Goal: Complete application form

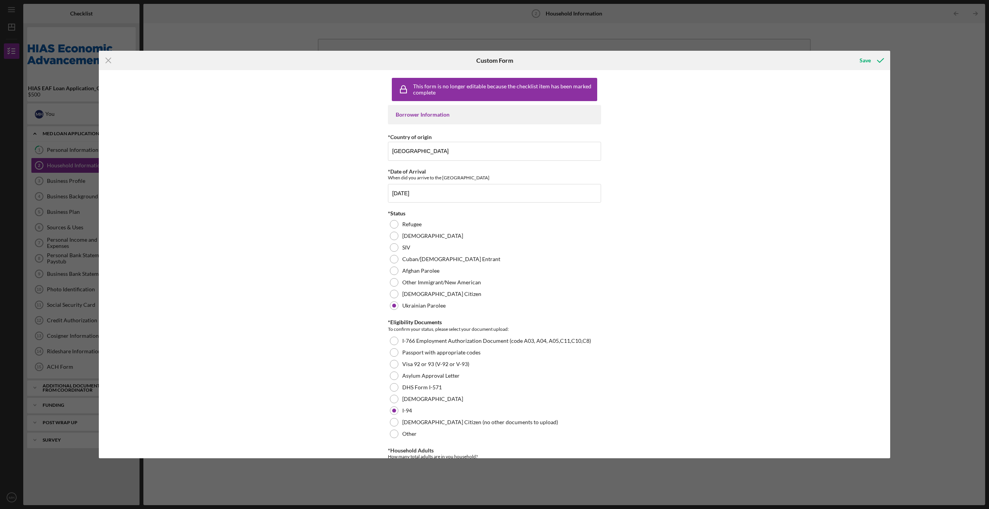
scroll to position [293, 0]
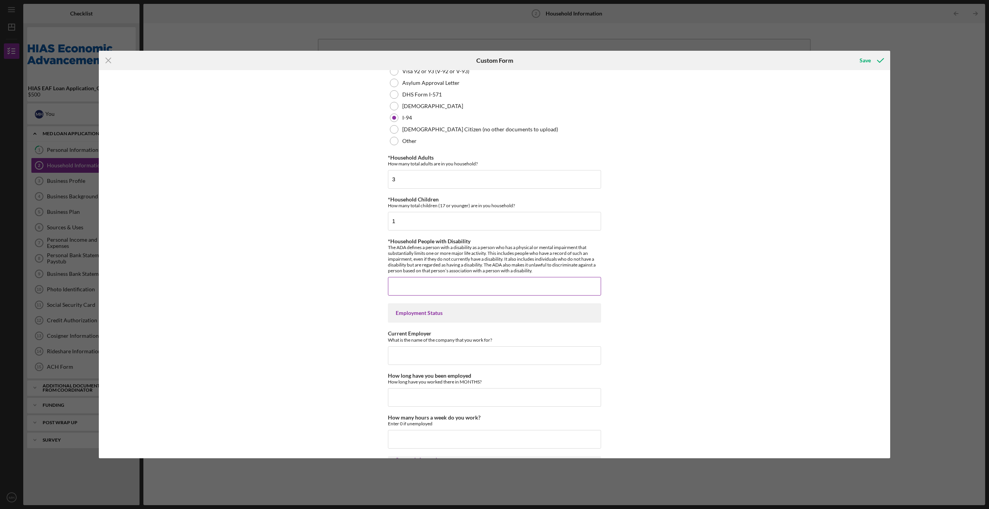
click at [399, 281] on input "*Household People with Disability" at bounding box center [494, 286] width 213 height 19
click at [398, 283] on input "*Household People with Disability" at bounding box center [494, 286] width 213 height 19
type input "1"
click at [405, 353] on input "Current Employer" at bounding box center [494, 356] width 213 height 19
click at [397, 277] on input "*Household People with Disability" at bounding box center [494, 286] width 213 height 19
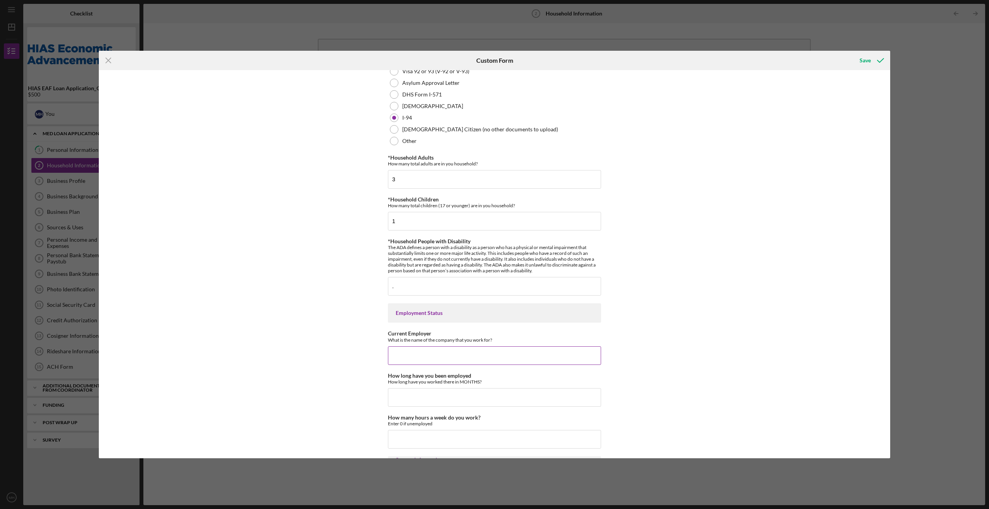
type input "0"
click at [403, 354] on input "Current Employer" at bounding box center [494, 356] width 213 height 19
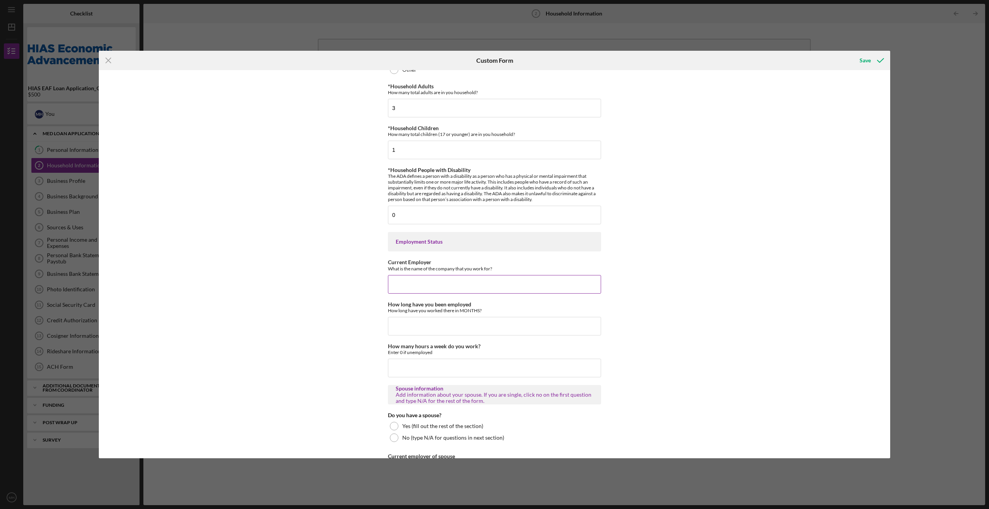
scroll to position [371, 0]
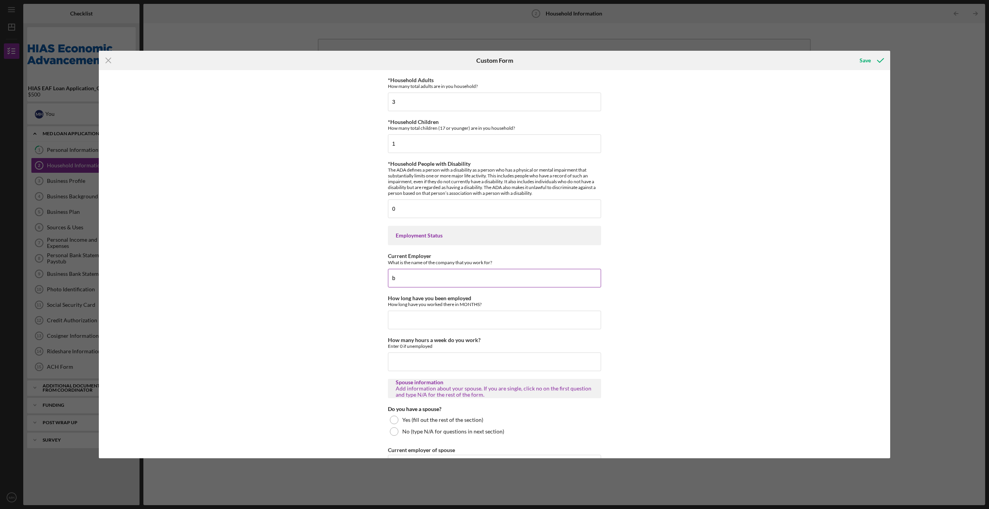
type input "b"
type input "Babushkas Hospitality Group LLC"
click at [399, 320] on input "How long have you been employed" at bounding box center [494, 320] width 213 height 19
type input "36"
click at [405, 360] on input "How many hours a week do you work?" at bounding box center [494, 362] width 213 height 19
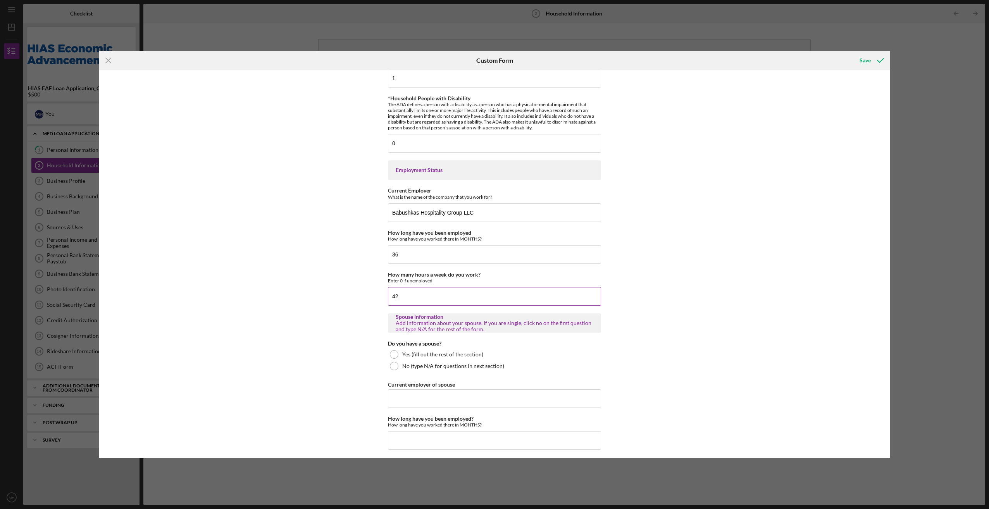
scroll to position [448, 0]
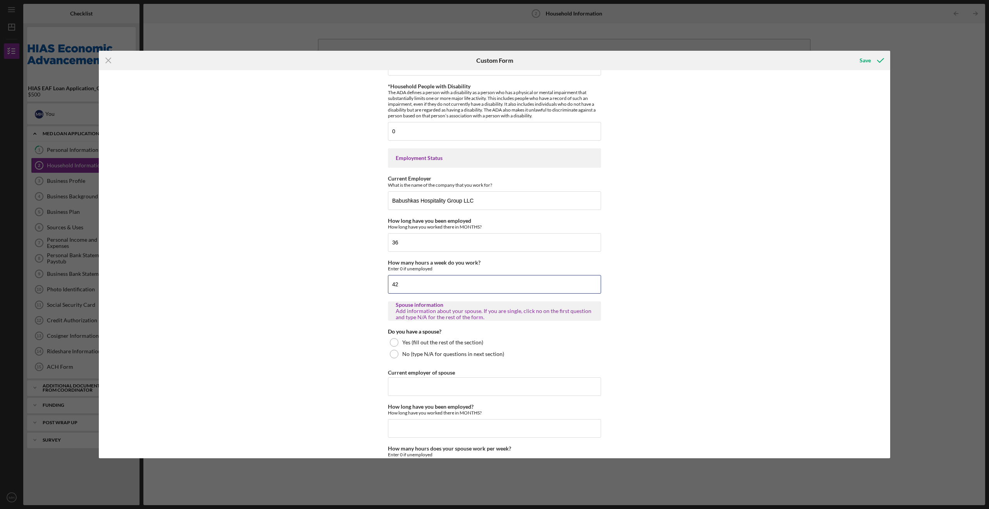
type input "42"
click at [477, 325] on div "This form is no longer editable because the checklist item has been marked comp…" at bounding box center [494, 217] width 213 height 1182
click at [393, 341] on div at bounding box center [394, 342] width 9 height 9
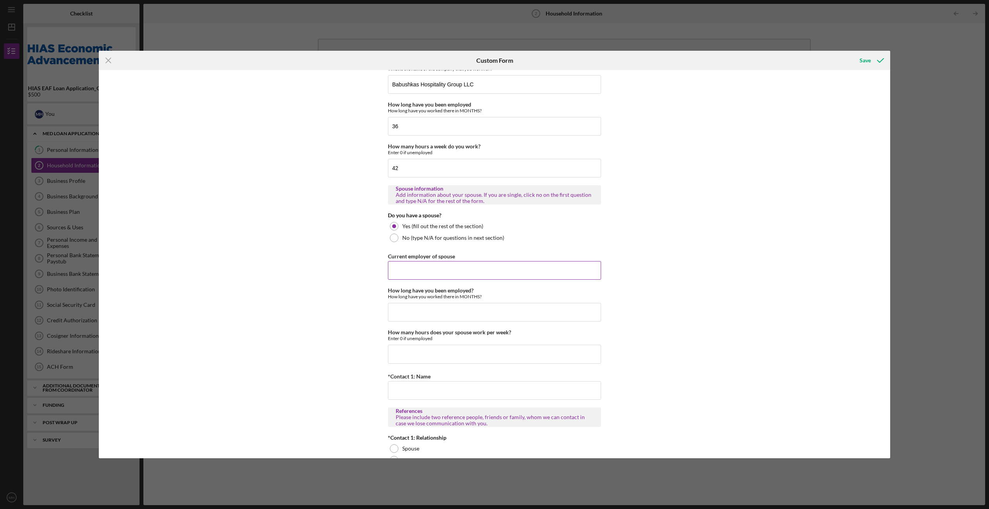
scroll to position [526, 0]
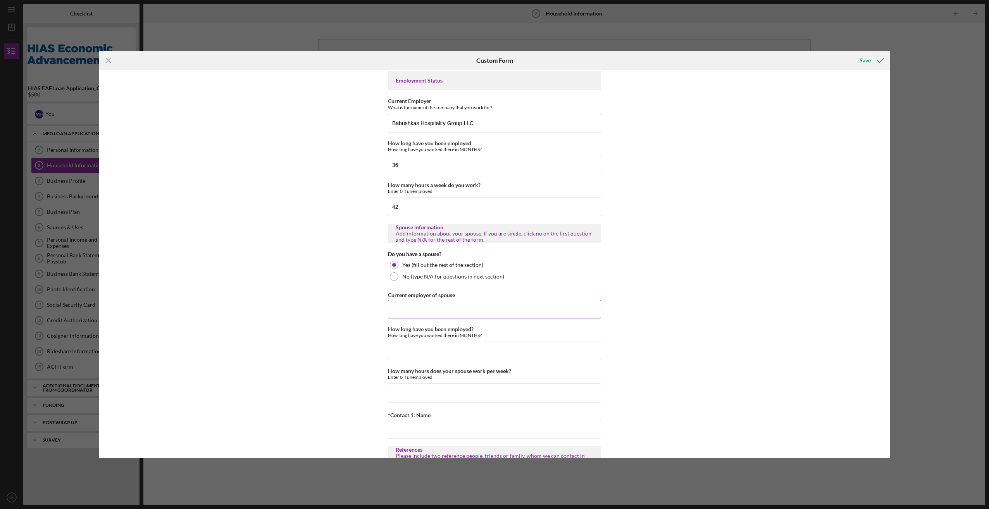
click at [395, 305] on input "Current employer of spouse" at bounding box center [494, 309] width 213 height 19
click at [402, 348] on input "How long have you been employed?" at bounding box center [494, 351] width 213 height 19
type input "33"
click at [407, 391] on input "How many hours does your spouse work per week?" at bounding box center [494, 393] width 213 height 19
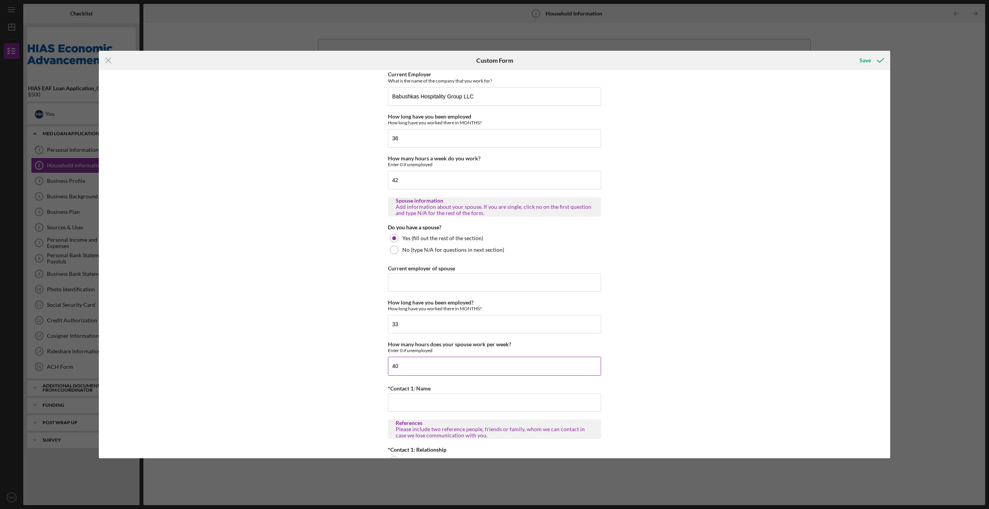
scroll to position [564, 0]
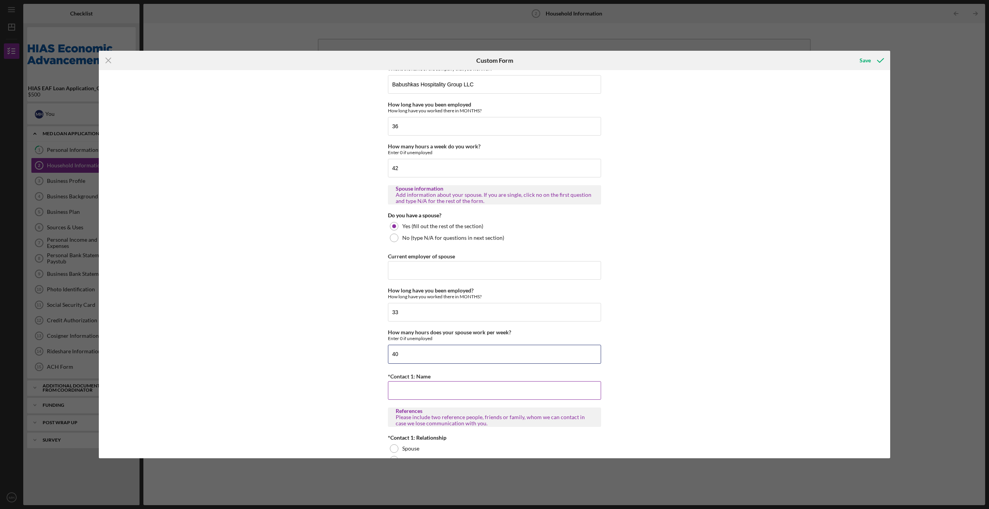
type input "40"
click at [403, 387] on input "*Contact 1: Name" at bounding box center [494, 390] width 213 height 19
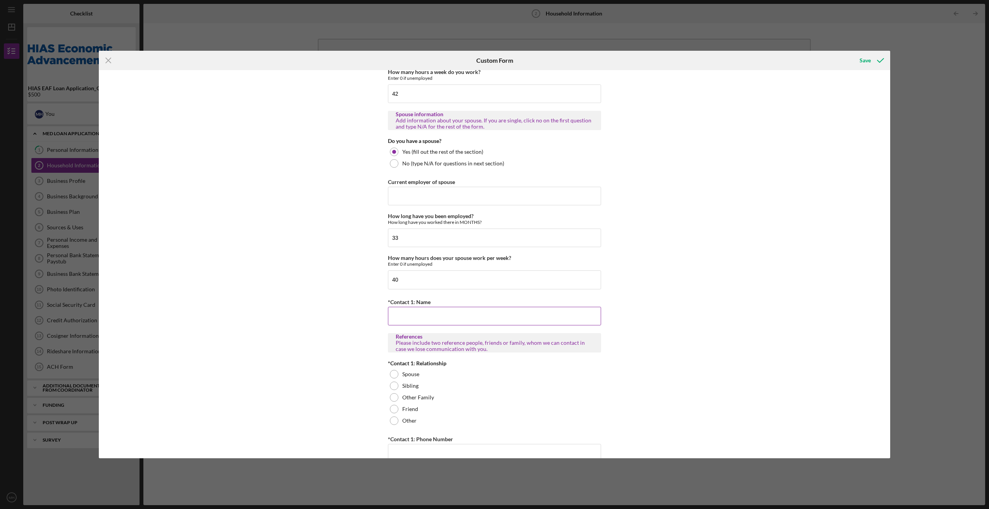
scroll to position [642, 0]
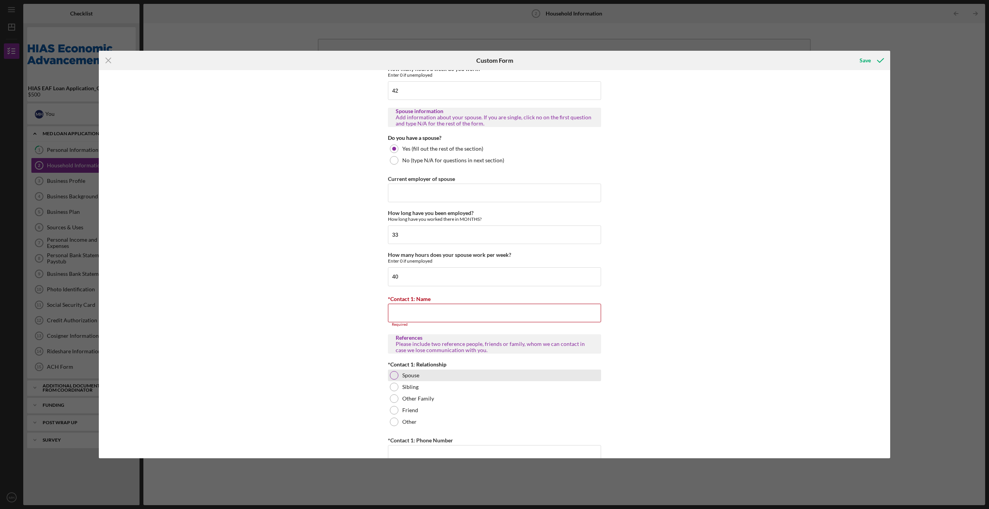
click at [392, 370] on div "Spouse" at bounding box center [494, 376] width 213 height 12
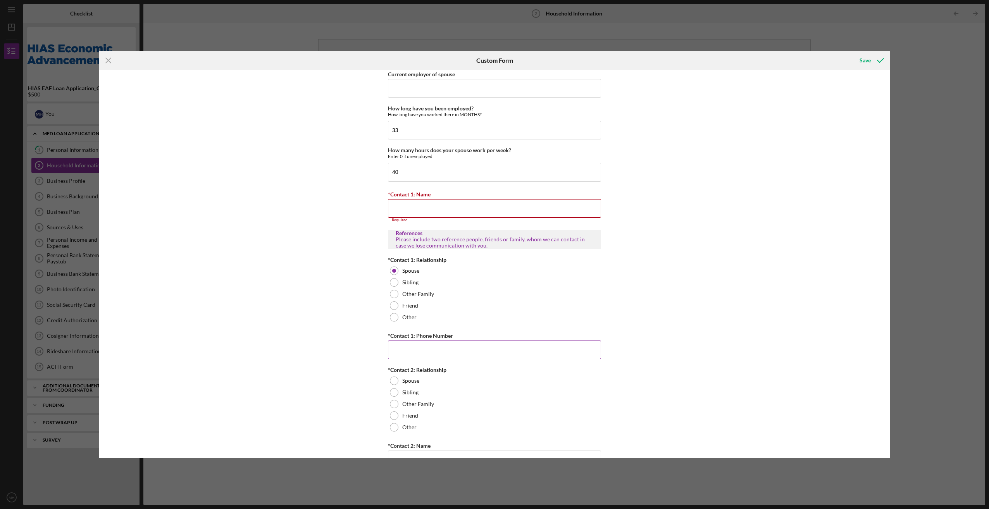
scroll to position [758, 0]
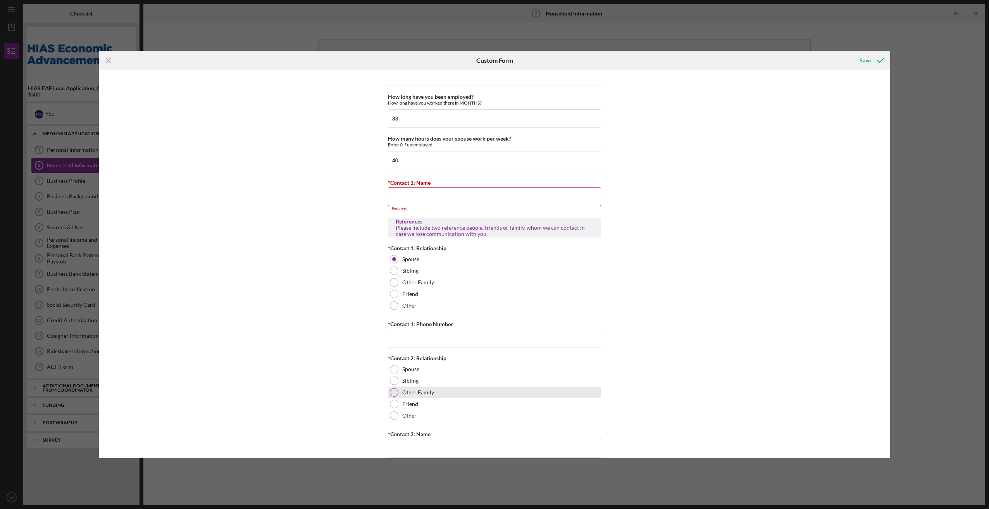
click at [395, 388] on div at bounding box center [394, 392] width 9 height 9
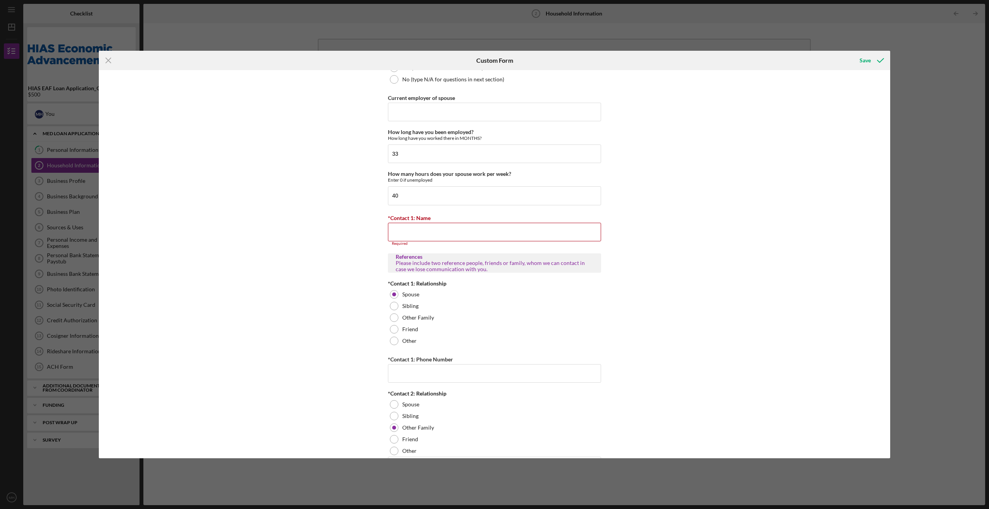
scroll to position [711, 0]
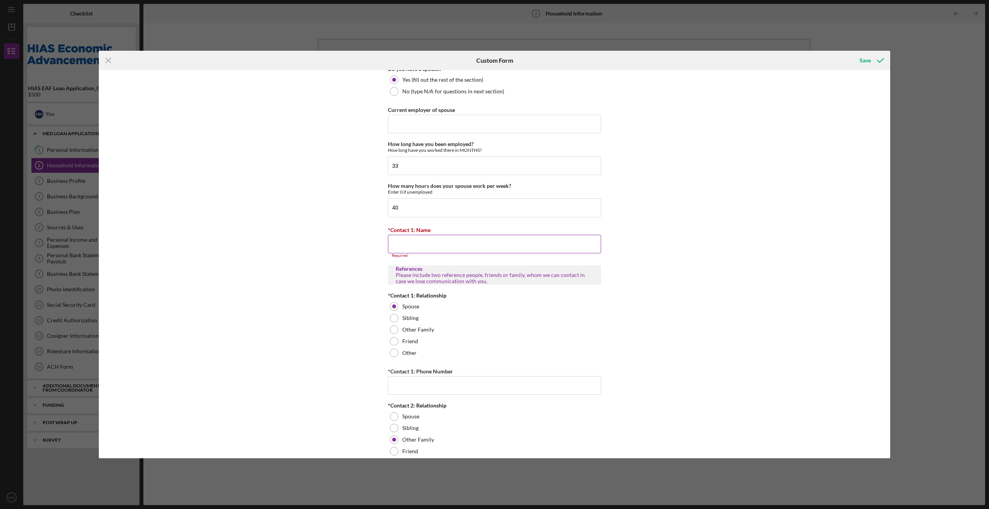
click at [397, 239] on input "*Contact 1: Name" at bounding box center [494, 244] width 213 height 19
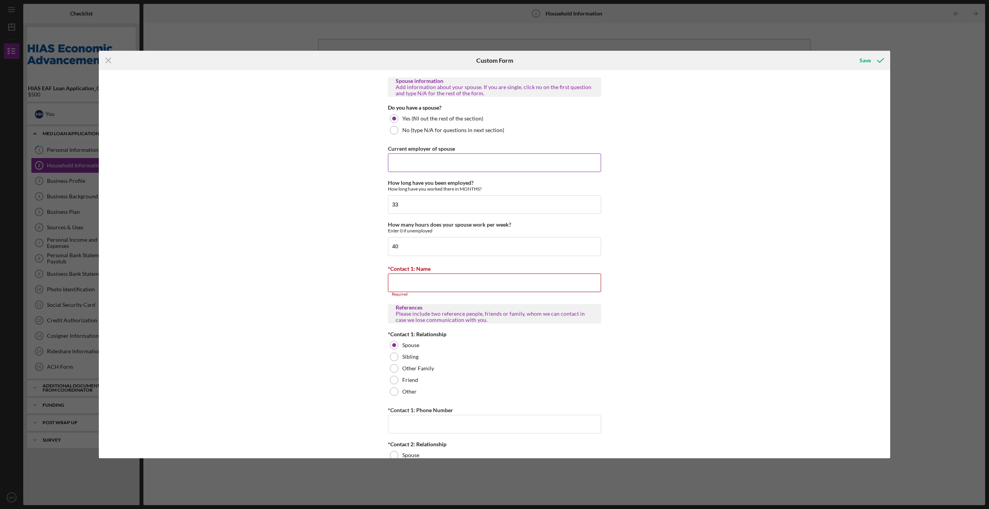
click at [402, 157] on input "Current employer of spouse" at bounding box center [494, 163] width 213 height 19
click at [543, 180] on div "How long have you been employed? How long have you worked there in MONTHS?" at bounding box center [494, 186] width 213 height 12
click at [461, 158] on input "[DEMOGRAPHIC_DATA] Services Fflorida" at bounding box center [494, 163] width 213 height 19
click at [410, 280] on input "*Contact 1: Name" at bounding box center [494, 283] width 213 height 19
click at [466, 159] on input "[DEMOGRAPHIC_DATA] Services Fflorida inc." at bounding box center [494, 163] width 213 height 19
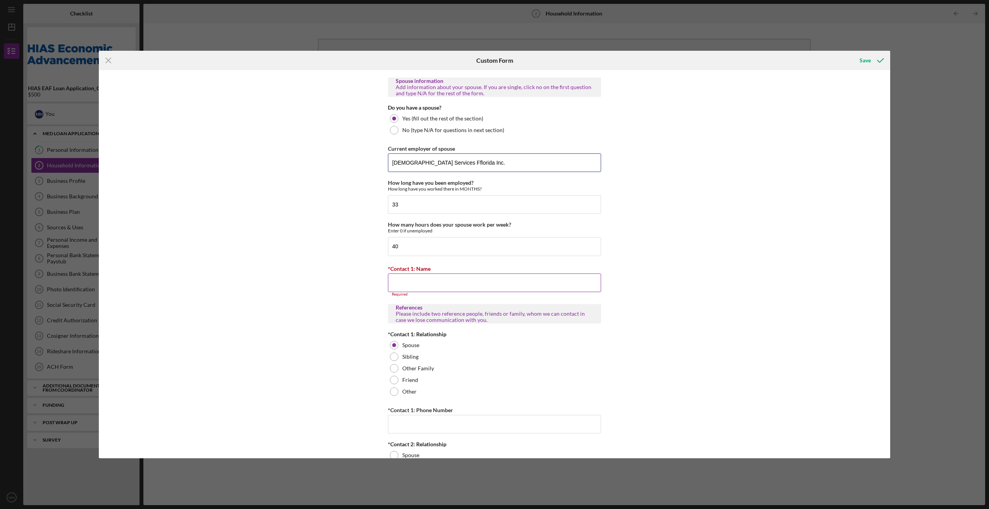
type input "[DEMOGRAPHIC_DATA] Services Fflorida Inc."
click at [397, 274] on input "*Contact 1: Name" at bounding box center [494, 283] width 213 height 19
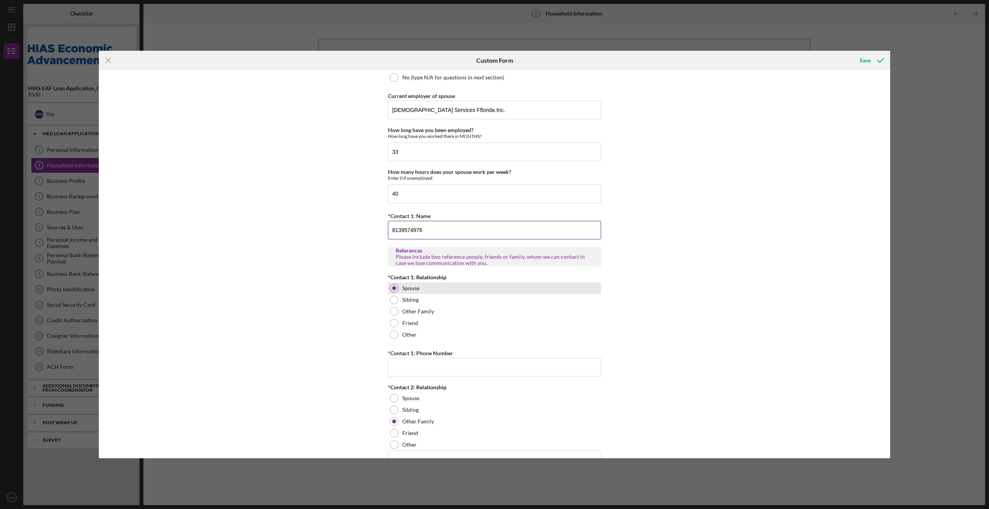
scroll to position [750, 0]
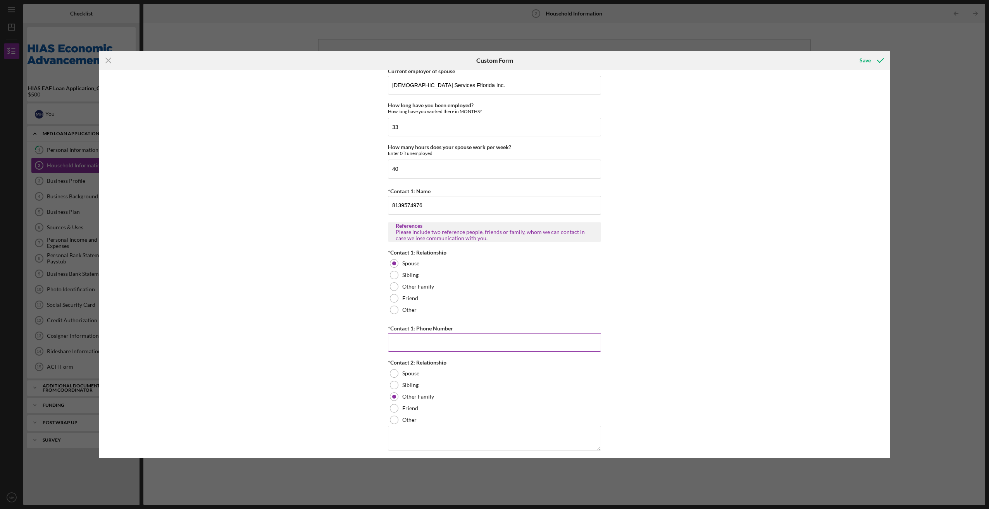
click at [400, 339] on input "*Contact 1: Phone Number" at bounding box center [494, 342] width 213 height 19
click at [423, 202] on input "8139574976" at bounding box center [494, 205] width 213 height 19
type input "8"
type input "Oleksii"
click at [405, 337] on input "*Contact 1: Phone Number" at bounding box center [494, 342] width 213 height 19
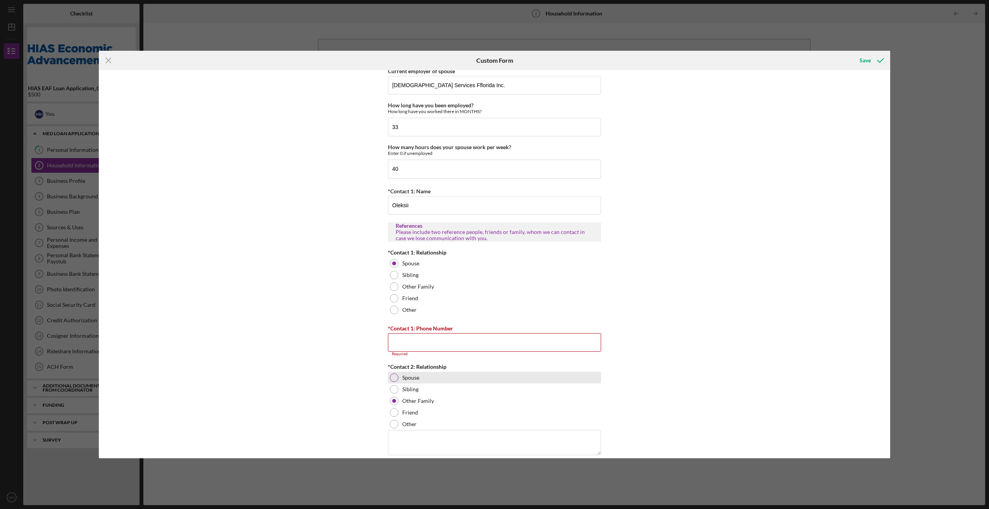
type input "[PHONE_NUMBER]"
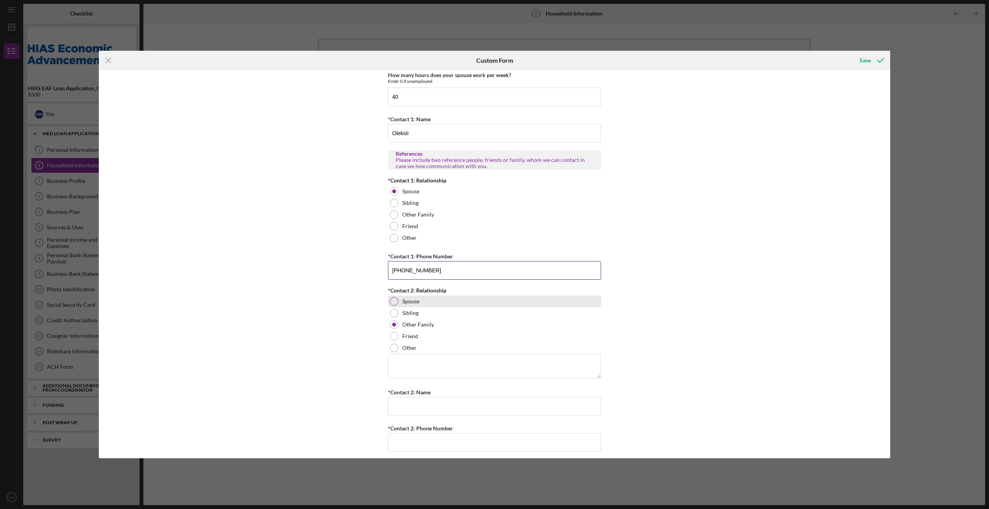
scroll to position [823, 0]
click at [402, 400] on input "*Contact 2: Name" at bounding box center [494, 406] width 213 height 19
type input "Maksym"
click at [404, 438] on input "*Contact 2: Phone Number" at bounding box center [494, 442] width 213 height 19
type input "[PHONE_NUMBER]"
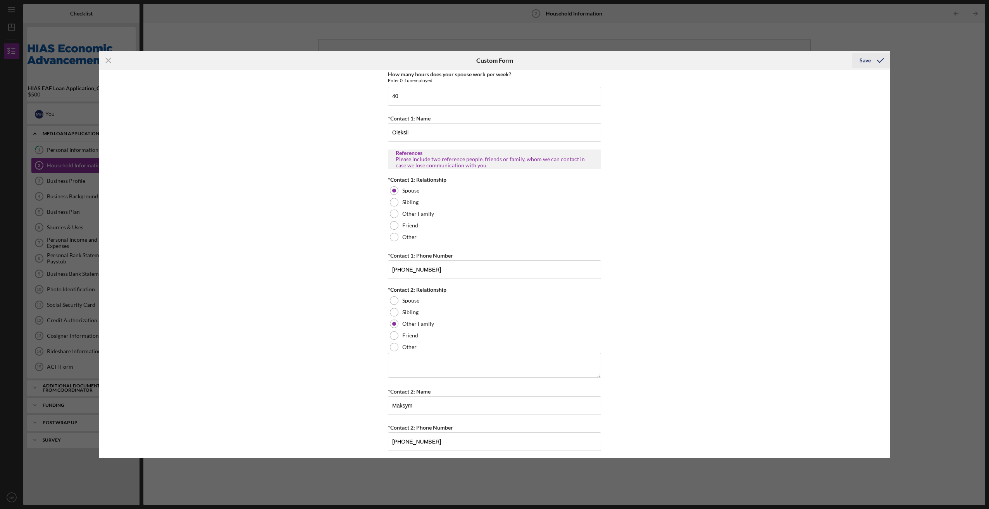
click at [866, 60] on div "Save" at bounding box center [865, 61] width 11 height 16
click at [404, 354] on textarea at bounding box center [494, 360] width 213 height 25
type textarea "Son"
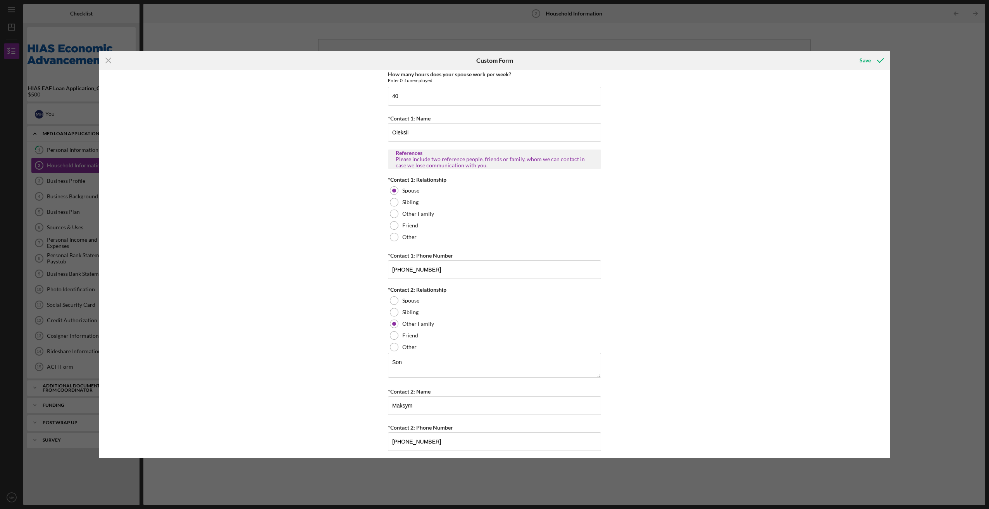
click at [643, 322] on div "This form is no longer editable because the checklist item has been marked comp…" at bounding box center [495, 264] width 792 height 388
click at [863, 59] on div "Save" at bounding box center [865, 61] width 11 height 16
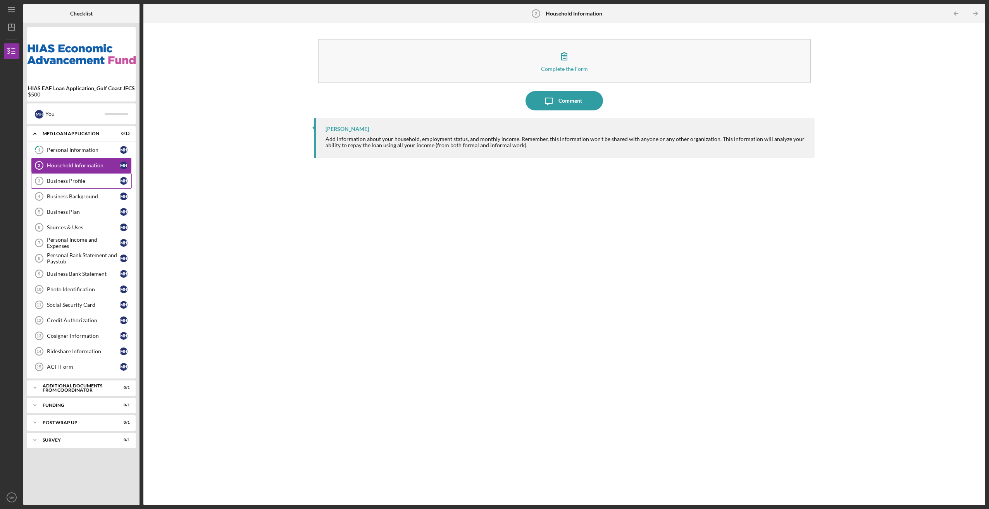
click at [59, 176] on link "Business Profile 3 Business Profile M H" at bounding box center [81, 181] width 101 height 16
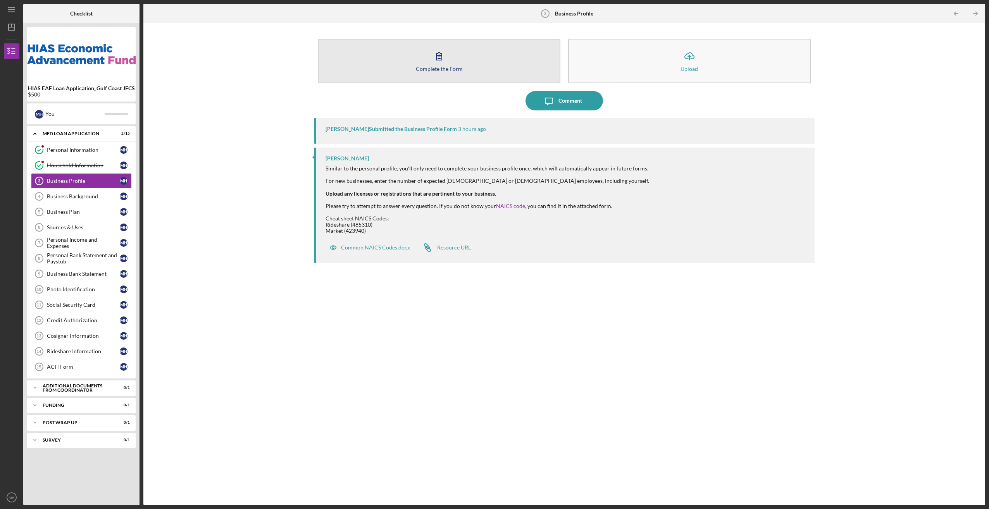
click at [406, 64] on button "Complete the Form Form" at bounding box center [439, 61] width 243 height 45
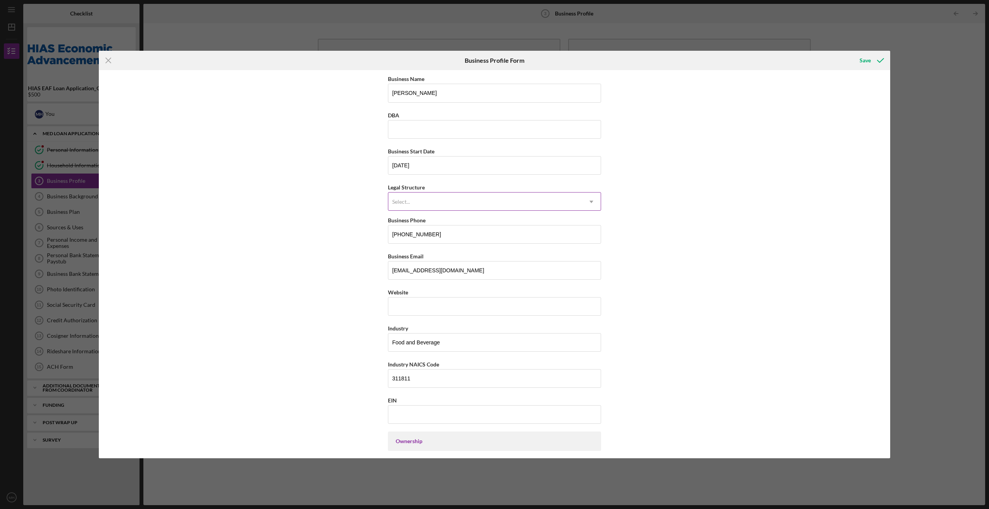
click at [589, 200] on icon "Icon/Dropdown Arrow" at bounding box center [591, 202] width 19 height 19
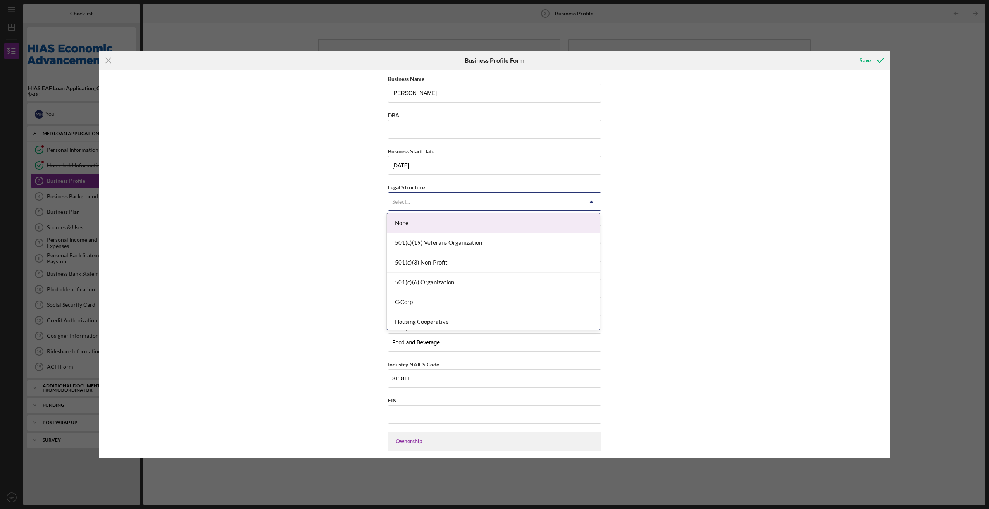
click at [621, 149] on div "Business Name [PERSON_NAME] DBA Business Start Date [DATE] Legal Structure 15 r…" at bounding box center [495, 264] width 792 height 388
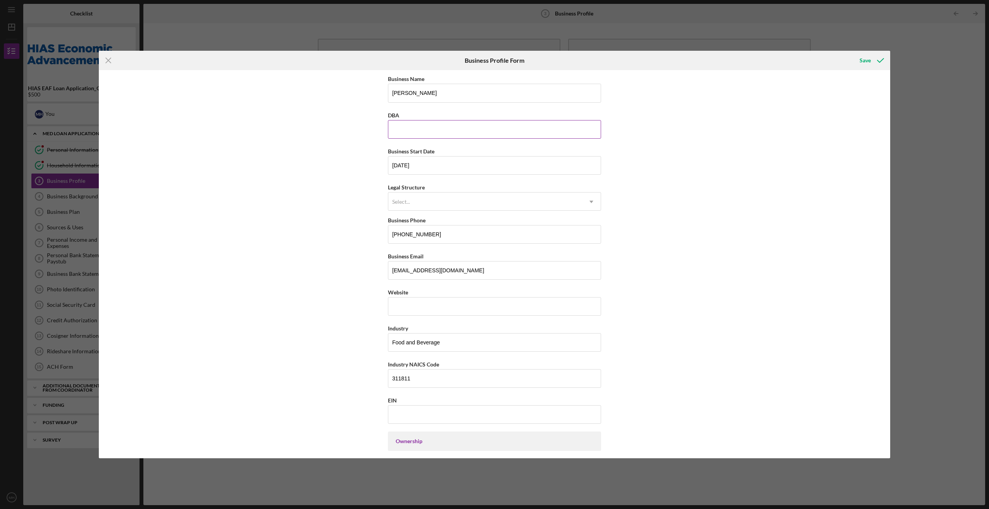
click at [403, 129] on input "DBA" at bounding box center [494, 129] width 213 height 19
click at [328, 133] on div "Business Name [PERSON_NAME] DBA Business Start Date [DATE] Legal Structure Sele…" at bounding box center [495, 264] width 792 height 388
click at [106, 61] on icon "Icon/Menu Close" at bounding box center [108, 60] width 19 height 19
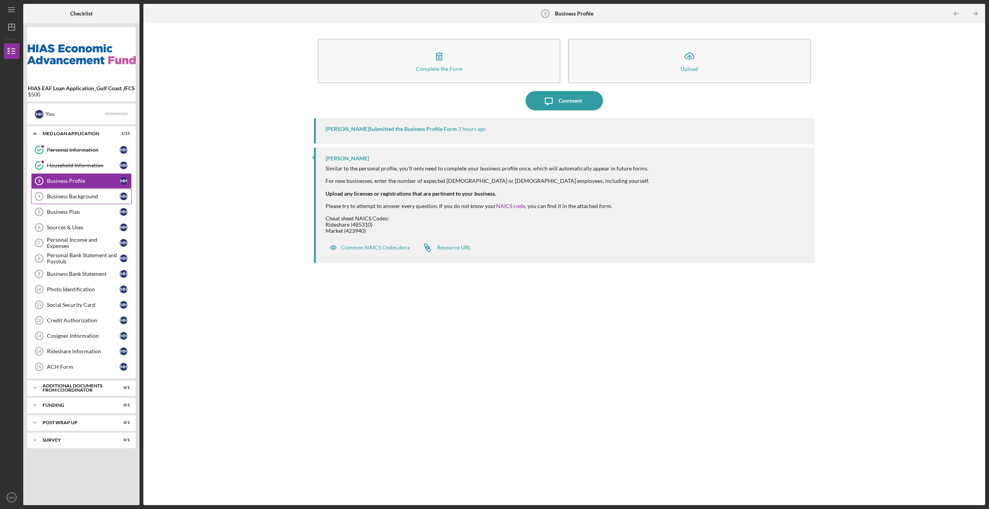
click at [62, 195] on div "Business Background" at bounding box center [83, 196] width 73 height 6
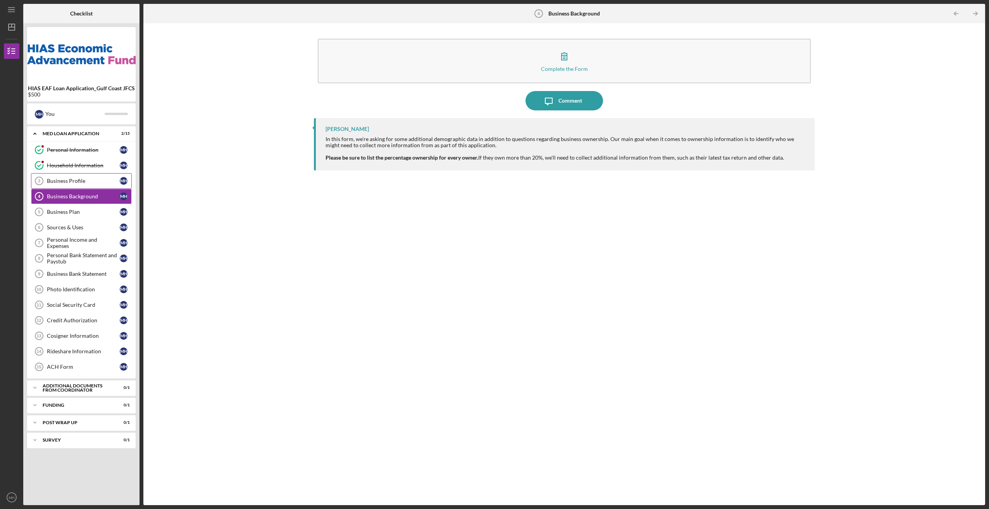
click at [61, 179] on div "Business Profile" at bounding box center [83, 181] width 73 height 6
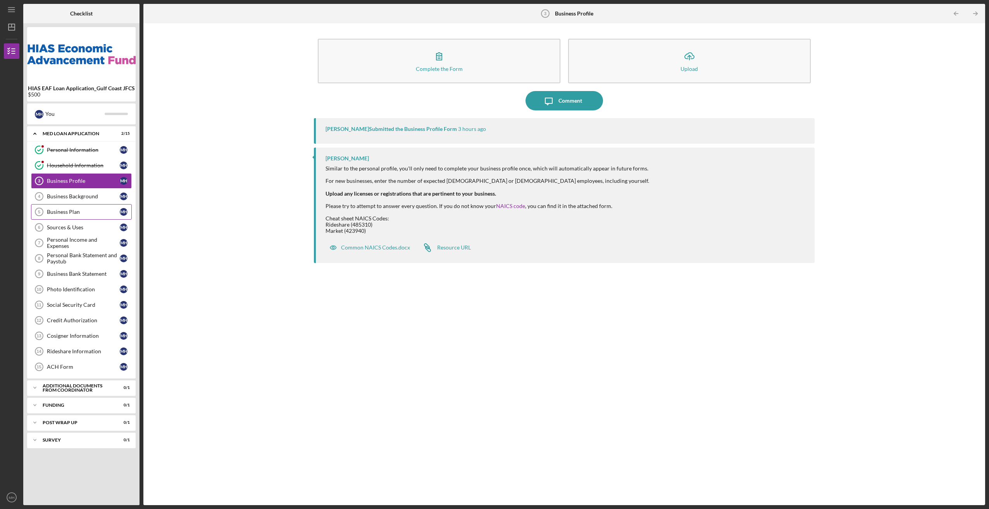
click at [57, 212] on div "Business Plan" at bounding box center [83, 212] width 73 height 6
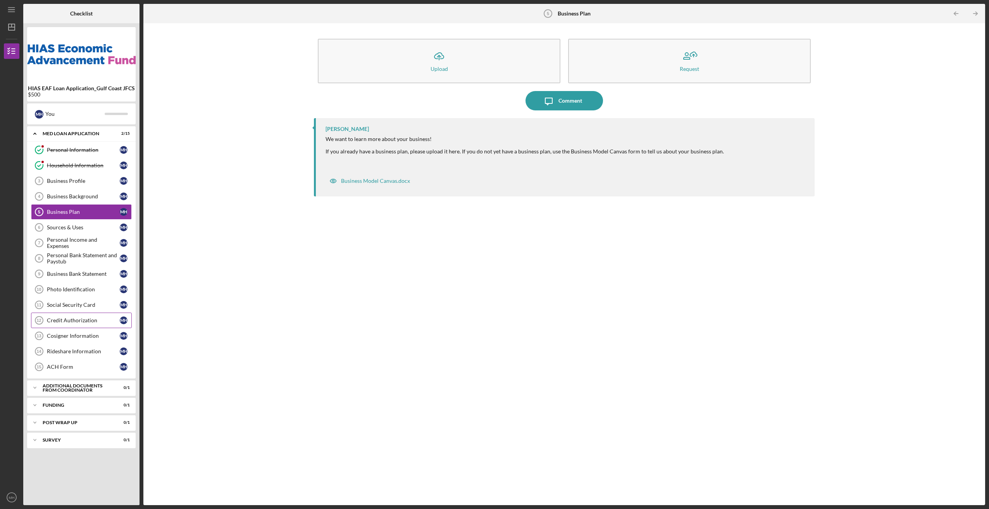
click at [67, 320] on div "Credit Authorization" at bounding box center [83, 320] width 73 height 6
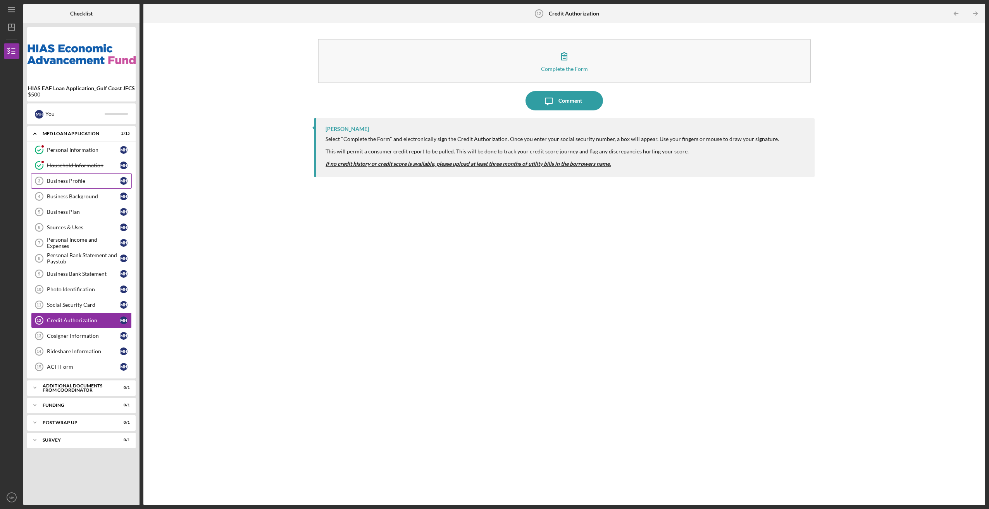
click at [73, 178] on div "Business Profile" at bounding box center [83, 181] width 73 height 6
